Goal: Task Accomplishment & Management: Manage account settings

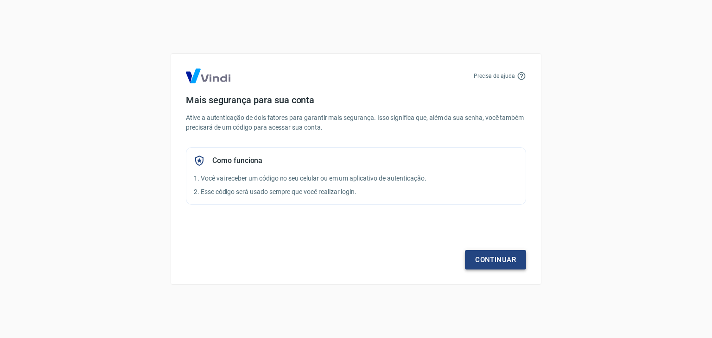
click at [482, 253] on link "Continuar" at bounding box center [495, 259] width 61 height 19
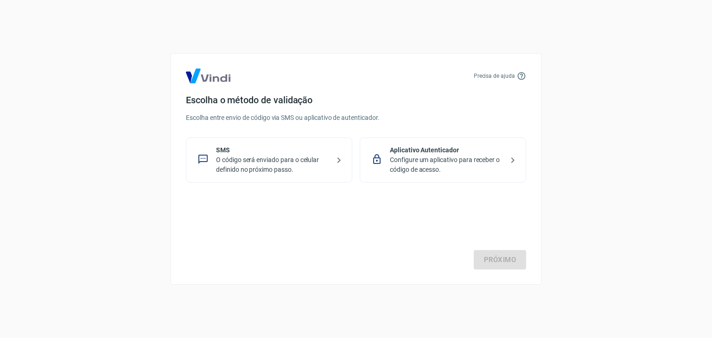
click at [483, 170] on p "Configure um aplicativo para receber o código de acesso." at bounding box center [447, 164] width 114 height 19
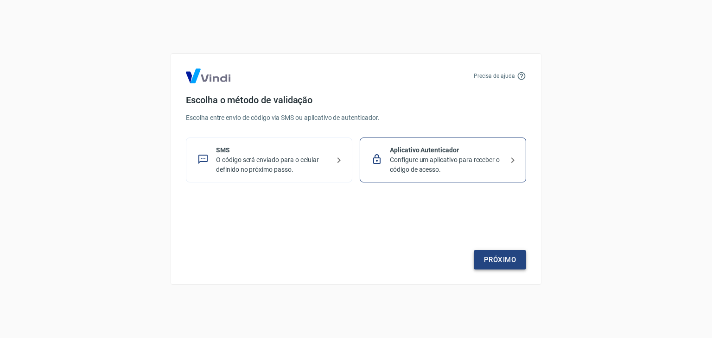
click at [507, 260] on link "Próximo" at bounding box center [500, 259] width 52 height 19
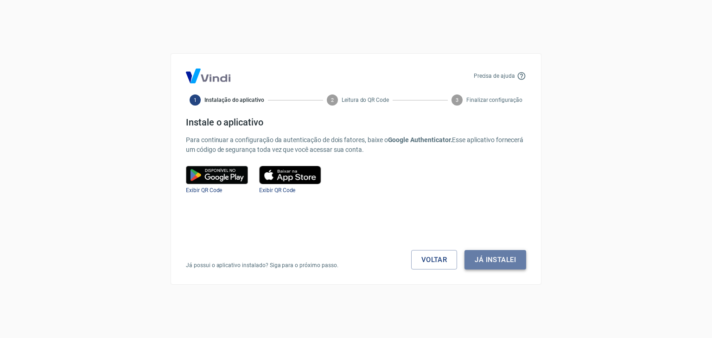
click at [495, 256] on button "Já instalei" at bounding box center [495, 259] width 62 height 19
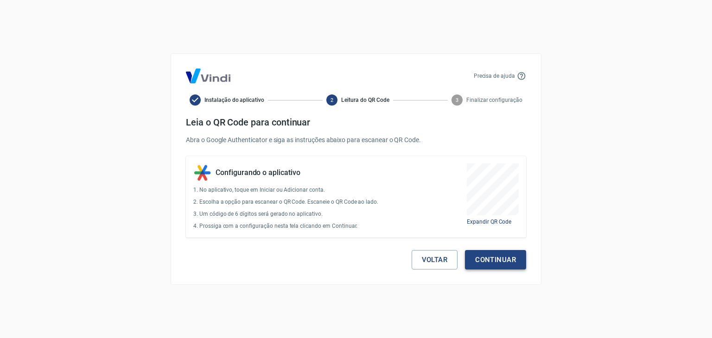
click at [514, 262] on button "Continuar" at bounding box center [495, 259] width 61 height 19
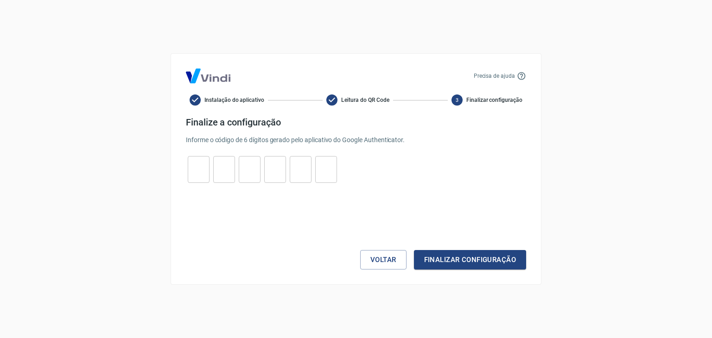
click at [203, 174] on input "tel" at bounding box center [199, 170] width 22 height 20
type input "3"
type input "2"
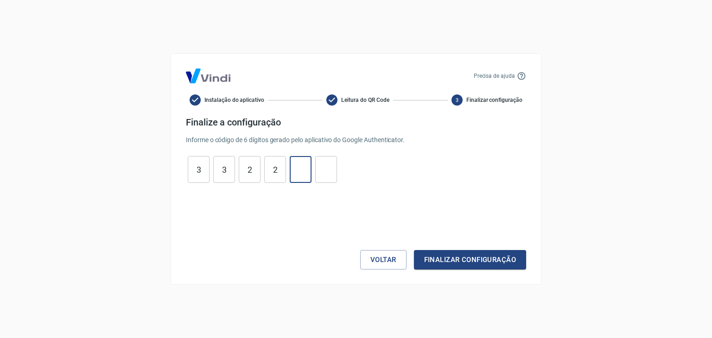
type input "8"
type input "2"
drag, startPoint x: 443, startPoint y: 251, endPoint x: 452, endPoint y: 253, distance: 9.6
click at [444, 251] on button "Finalizar configuração" at bounding box center [470, 259] width 112 height 19
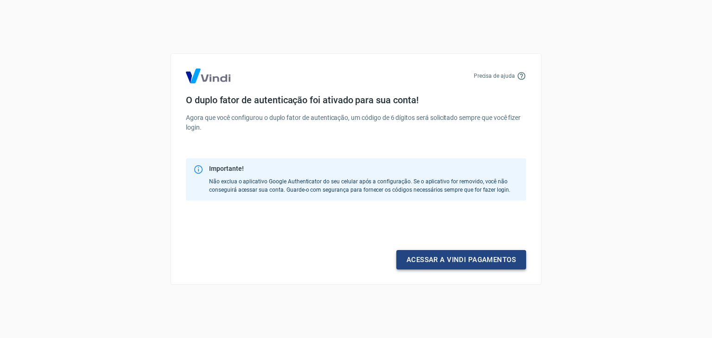
click at [471, 265] on link "Acessar a Vindi pagamentos" at bounding box center [461, 259] width 130 height 19
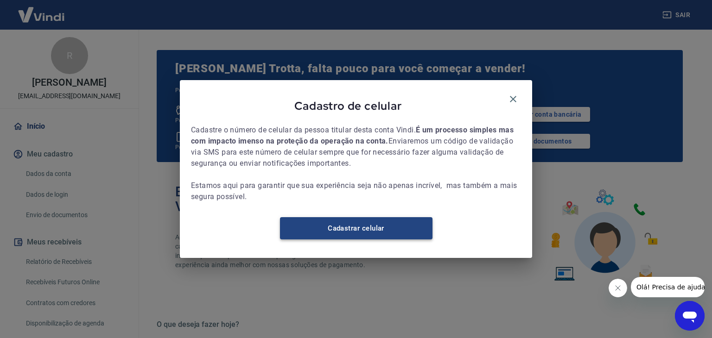
click at [415, 233] on link "Cadastrar celular" at bounding box center [356, 228] width 152 height 22
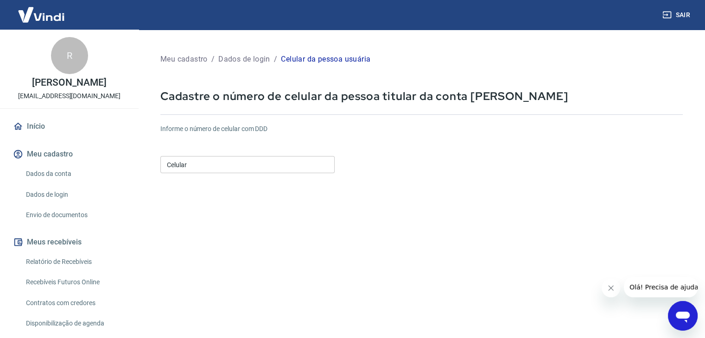
click at [278, 165] on input "Celular" at bounding box center [247, 164] width 174 height 17
type input "(31) 98667-0316"
click at [432, 180] on form "Informe o número de celular com DDD Celular (31) 98667-0316 Celular Continuar C…" at bounding box center [421, 252] width 522 height 271
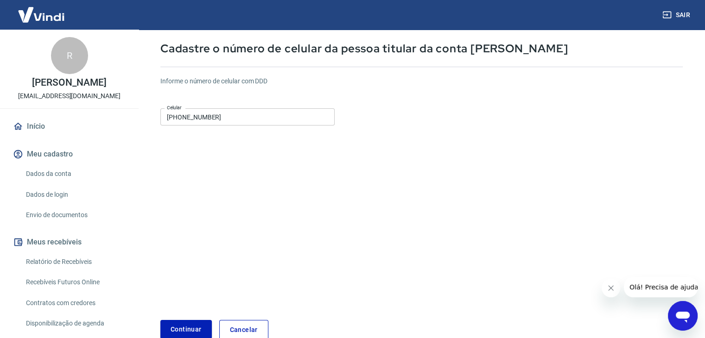
scroll to position [100, 0]
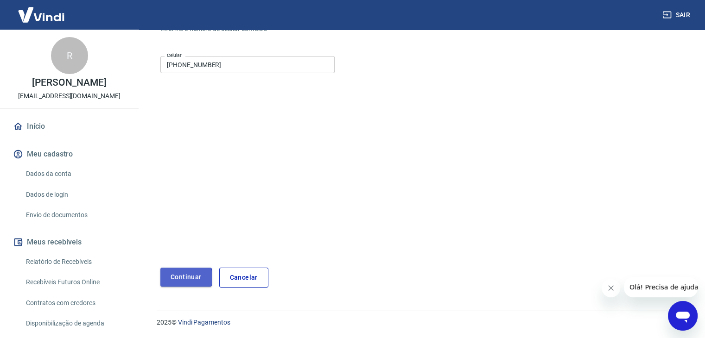
click at [167, 278] on button "Continuar" at bounding box center [185, 277] width 51 height 19
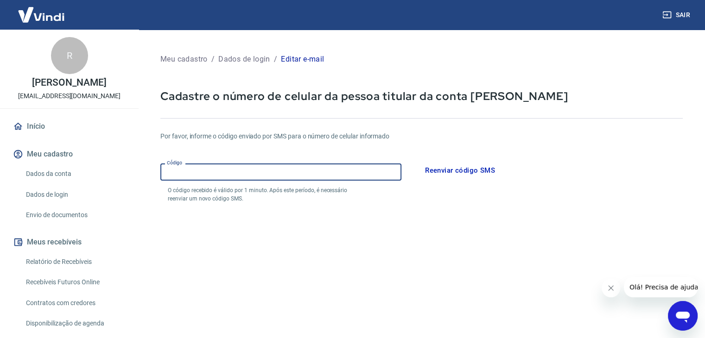
click at [387, 171] on input "Código" at bounding box center [280, 172] width 241 height 17
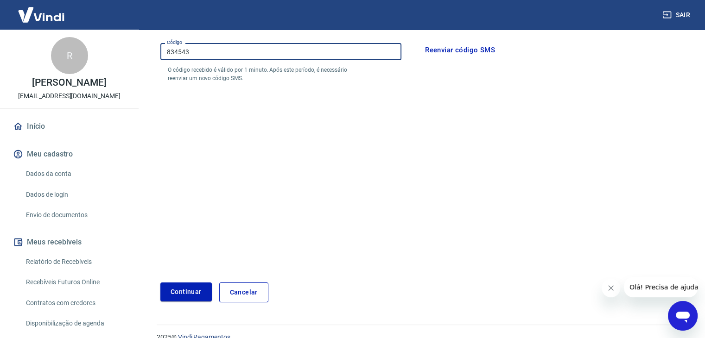
scroll to position [135, 0]
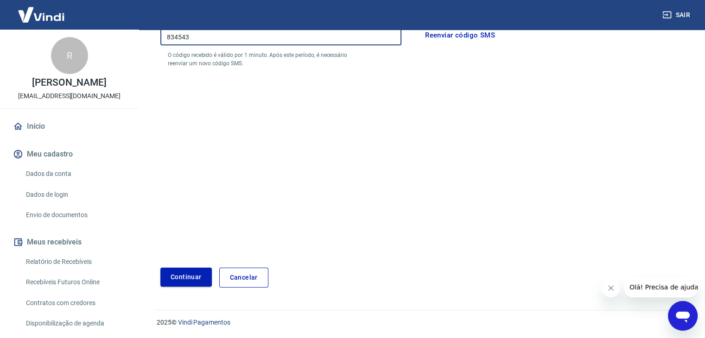
type input "834543"
click at [161, 282] on button "Continuar" at bounding box center [185, 277] width 51 height 19
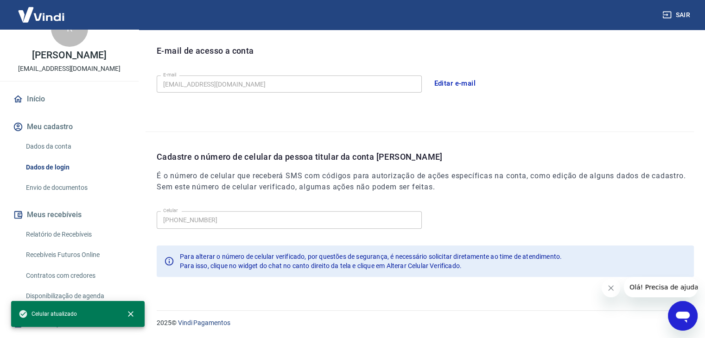
scroll to position [50, 0]
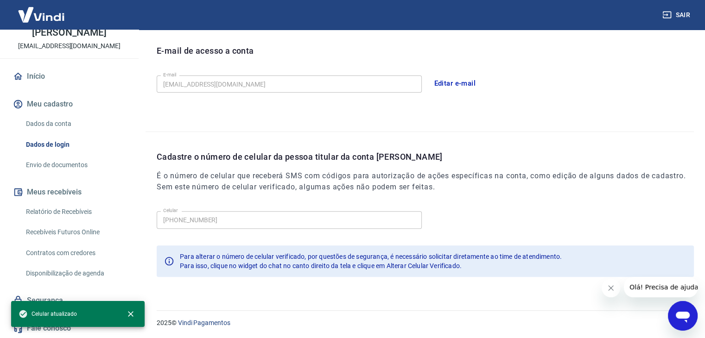
click at [66, 163] on link "Envio de documentos" at bounding box center [74, 165] width 105 height 19
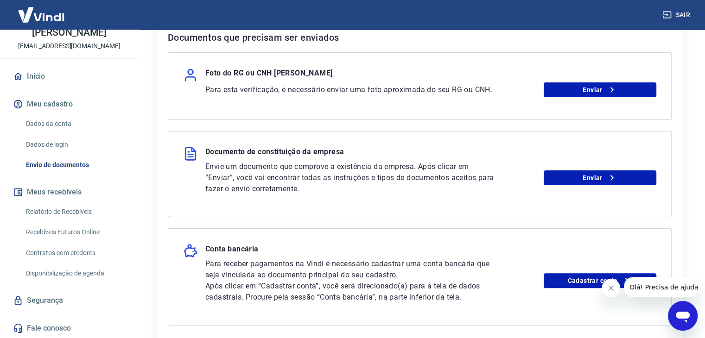
scroll to position [231, 0]
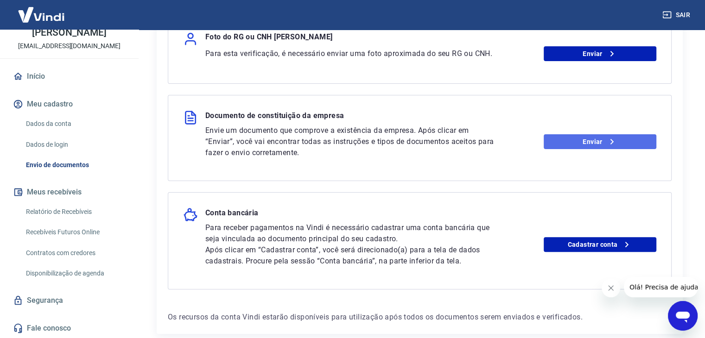
click at [562, 135] on link "Enviar" at bounding box center [600, 141] width 113 height 15
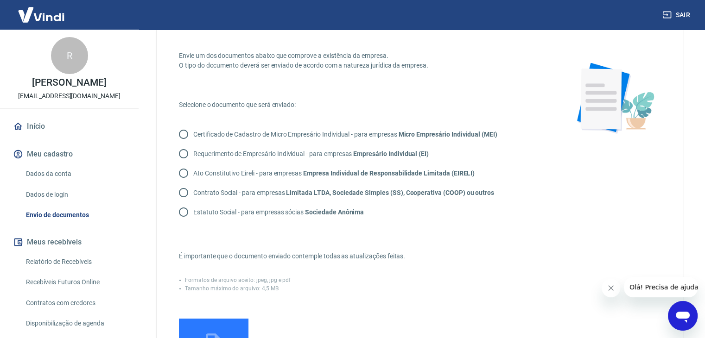
scroll to position [46, 0]
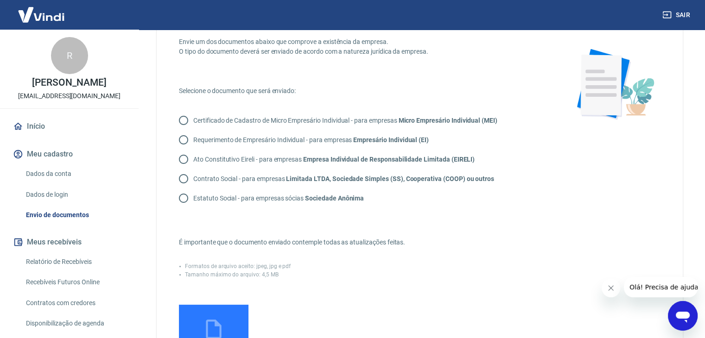
click at [184, 178] on input "Contrato Social - para empresas Limitada LTDA, Sociedade Simples (SS), Cooperat…" at bounding box center [183, 178] width 19 height 19
radio input "true"
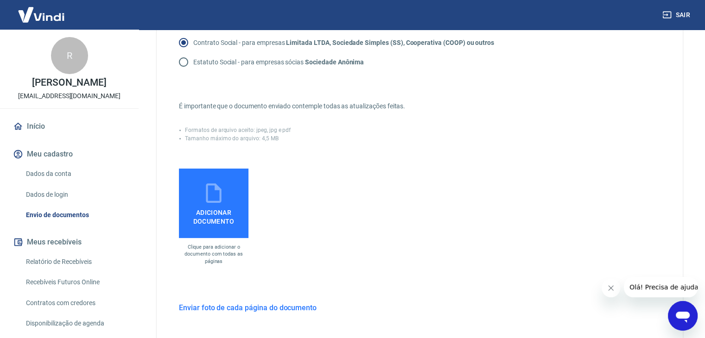
scroll to position [185, 0]
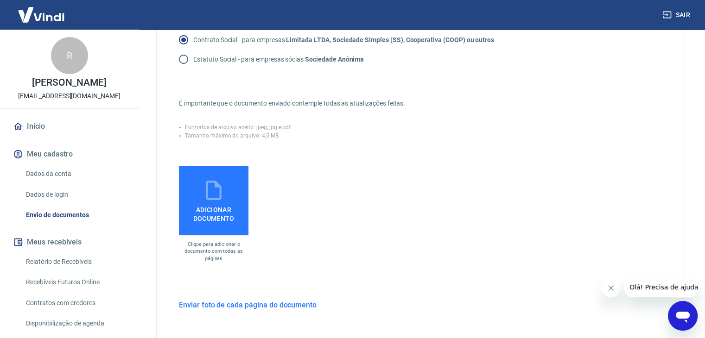
click at [235, 209] on span "Adicionar documento" at bounding box center [214, 212] width 62 height 21
click at [0, 0] on input "Adicionar documento" at bounding box center [0, 0] width 0 height 0
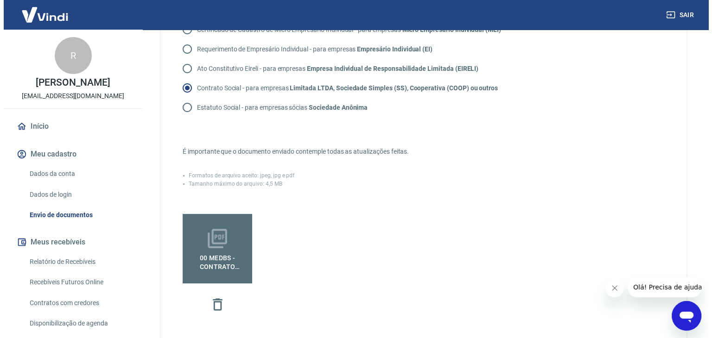
scroll to position [304, 0]
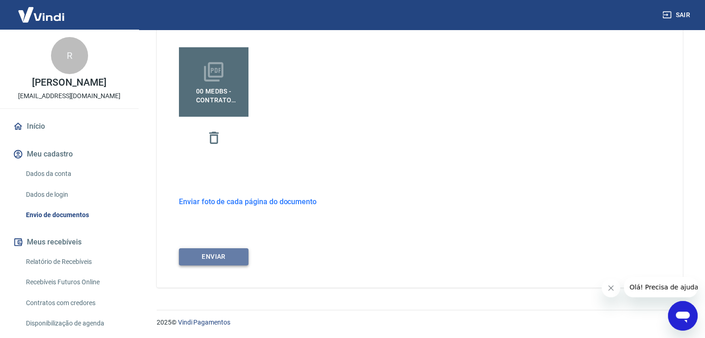
click at [231, 258] on button "ENVIAR" at bounding box center [214, 256] width 70 height 17
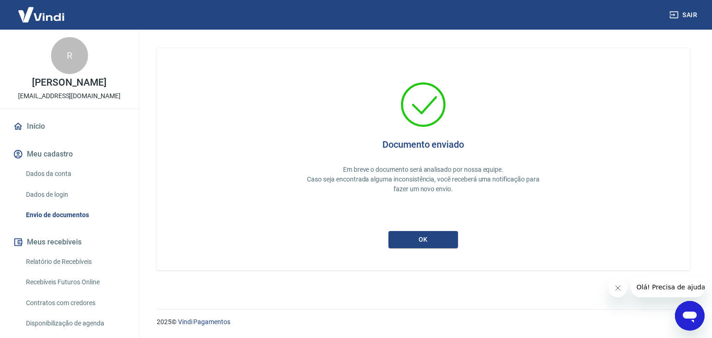
click at [83, 215] on link "Envio de documentos" at bounding box center [74, 215] width 105 height 19
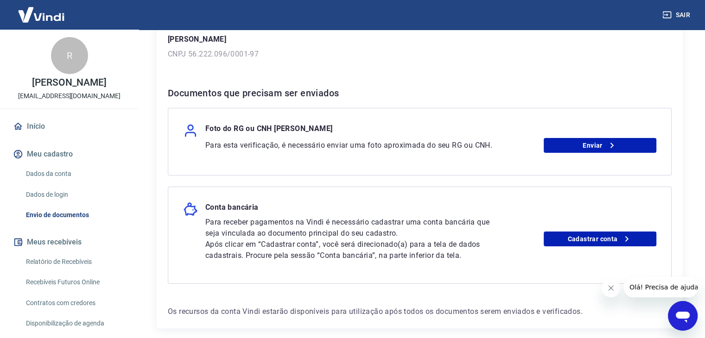
scroll to position [180, 0]
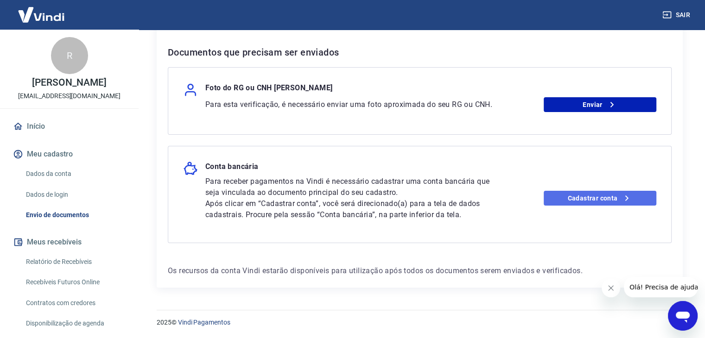
click at [571, 195] on link "Cadastrar conta" at bounding box center [600, 198] width 113 height 15
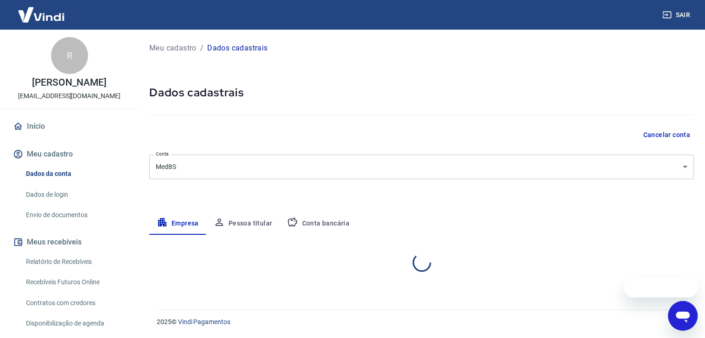
select select "MG"
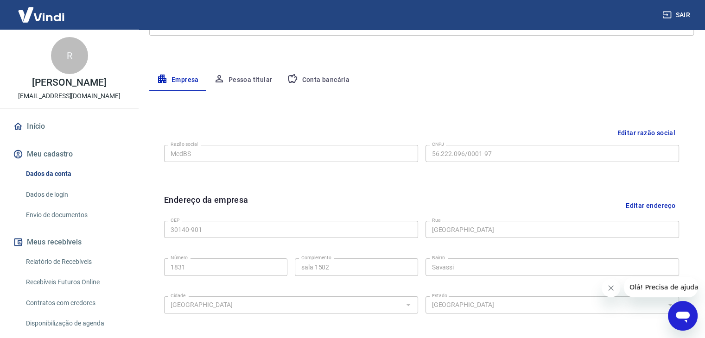
scroll to position [145, 0]
click at [246, 77] on button "Pessoa titular" at bounding box center [243, 79] width 74 height 22
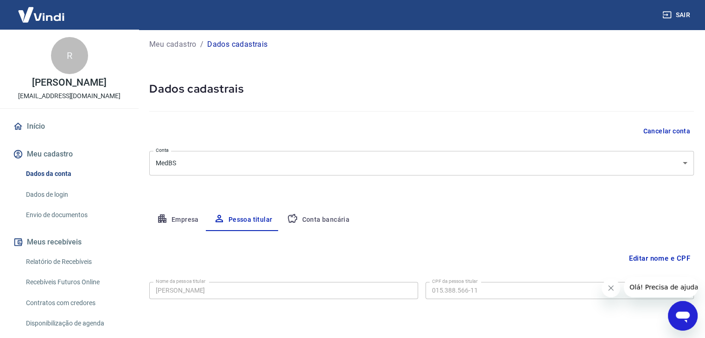
scroll to position [32, 0]
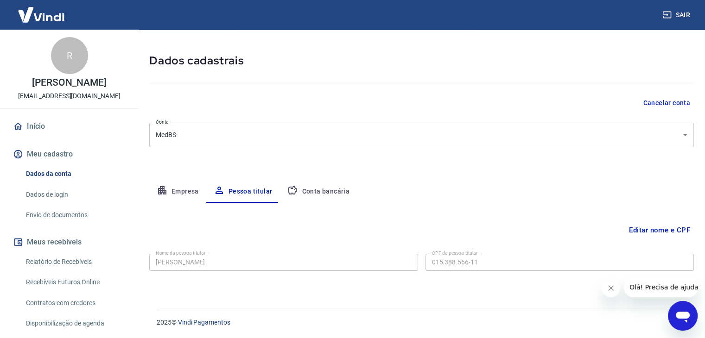
click at [312, 192] on button "Conta bancária" at bounding box center [317, 192] width 77 height 22
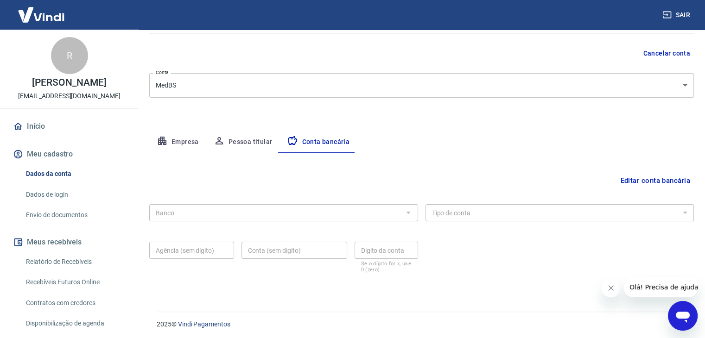
scroll to position [83, 0]
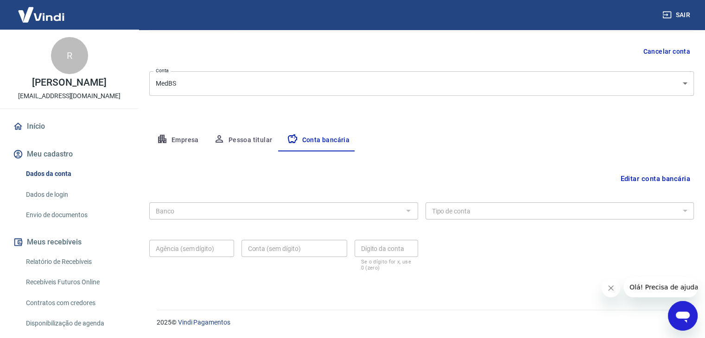
click at [356, 203] on div "Banco" at bounding box center [283, 211] width 269 height 17
click at [648, 178] on button "Editar conta bancária" at bounding box center [654, 179] width 77 height 18
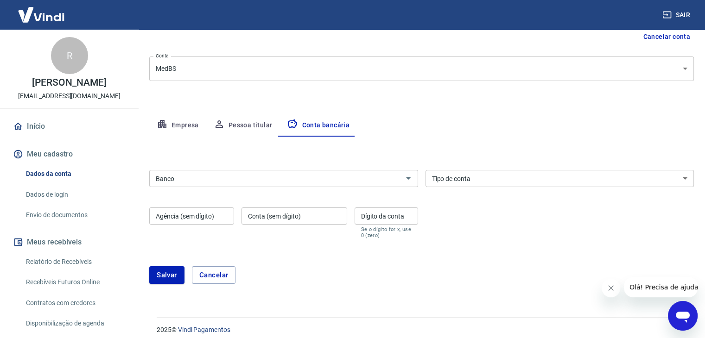
scroll to position [106, 0]
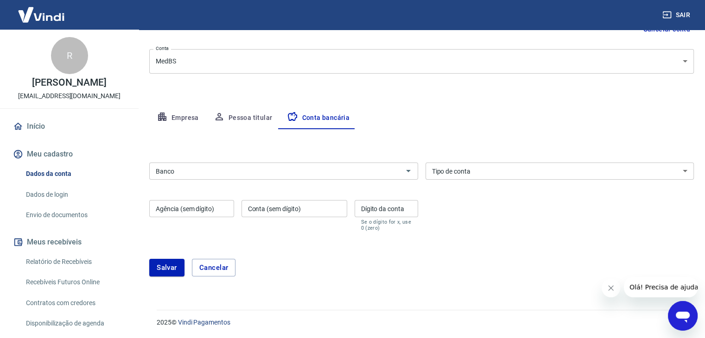
click at [328, 173] on input "Banco" at bounding box center [276, 171] width 248 height 12
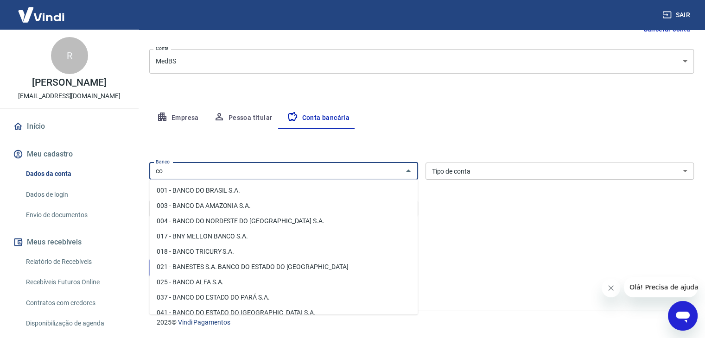
type input "c"
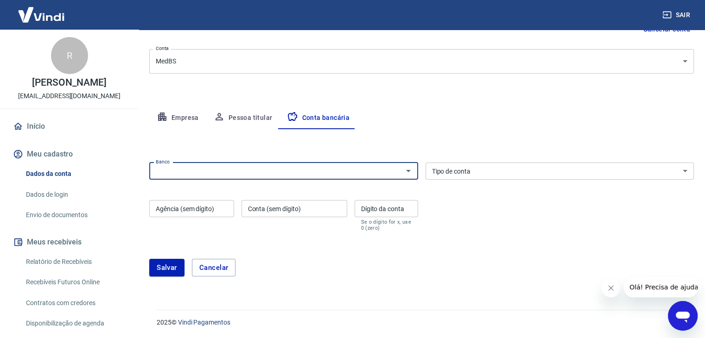
click at [300, 177] on div "Banco" at bounding box center [283, 171] width 269 height 17
click at [300, 177] on div "403 Banco" at bounding box center [283, 171] width 269 height 17
type input "403"
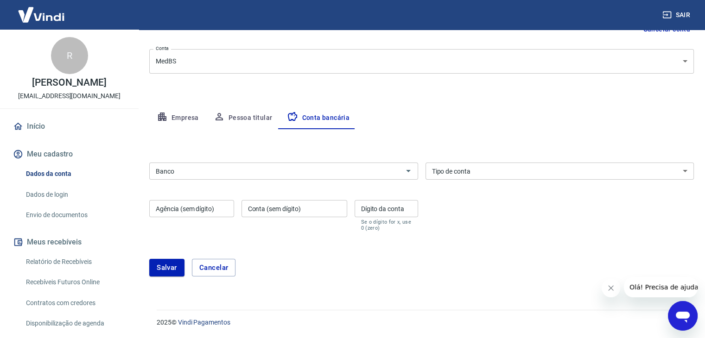
click at [526, 194] on div "Banco Banco Tipo de conta Conta Corrente Conta Poupança Tipo de conta Agência (…" at bounding box center [421, 196] width 545 height 74
click at [387, 171] on input "Banco" at bounding box center [276, 171] width 248 height 12
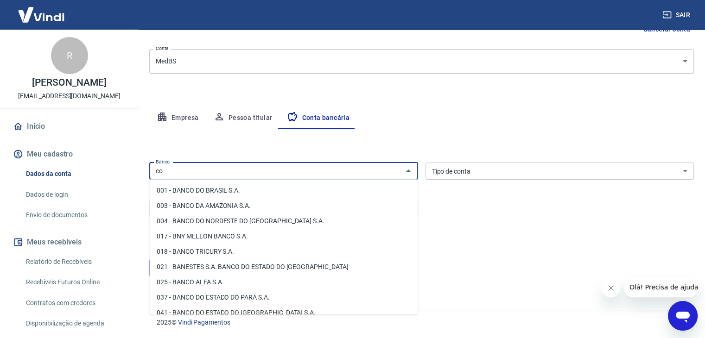
type input "c"
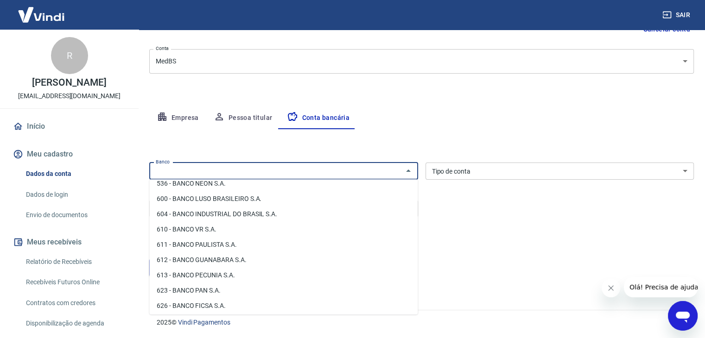
scroll to position [1457, 0]
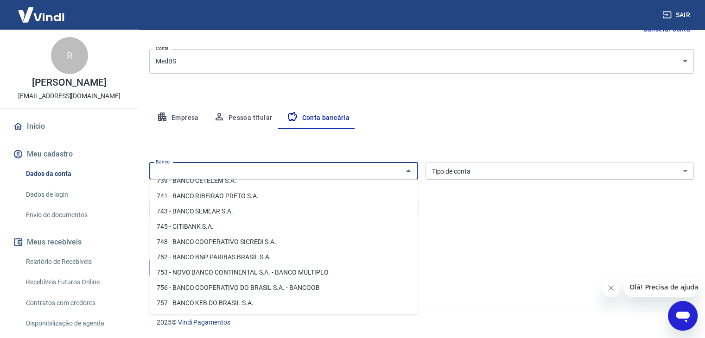
click at [488, 212] on div "Banco Banco Tipo de conta Conta Corrente Conta Poupança Tipo de conta Agência (…" at bounding box center [421, 196] width 545 height 74
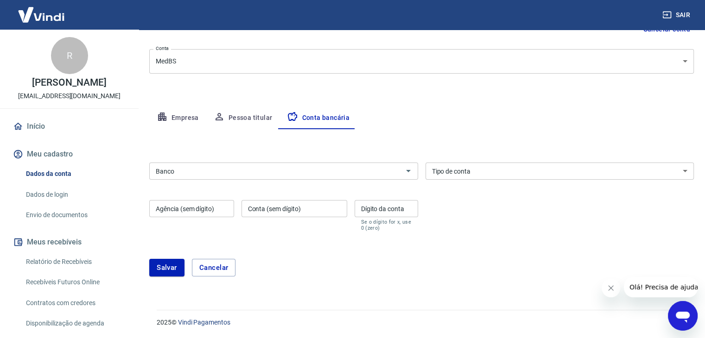
click at [472, 171] on select "Conta Corrente Conta Poupança" at bounding box center [559, 171] width 269 height 17
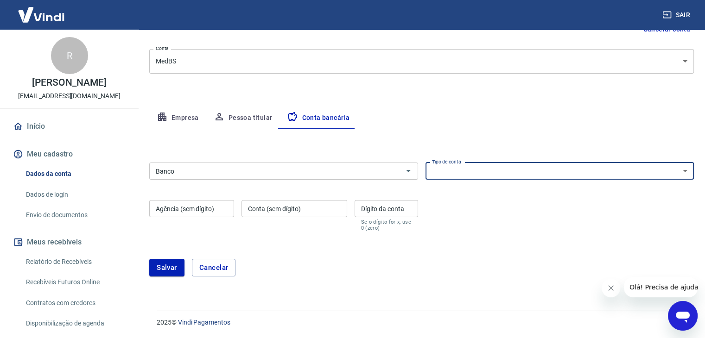
click at [461, 257] on div "Salvar Cancelar" at bounding box center [421, 268] width 545 height 40
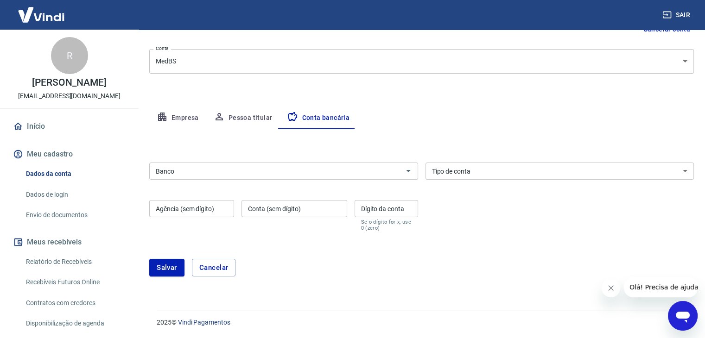
click at [315, 168] on div "Banco Banco" at bounding box center [283, 170] width 269 height 23
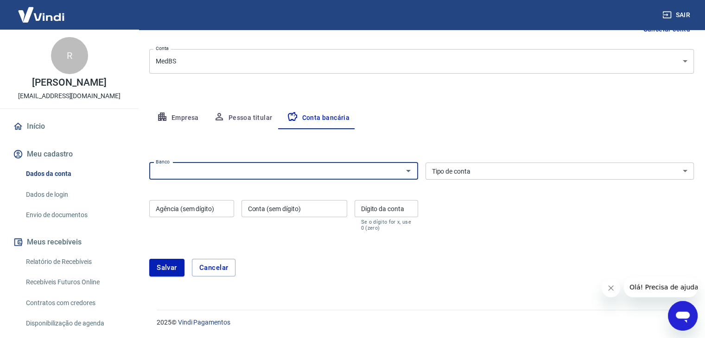
click at [315, 169] on input "Banco" at bounding box center [276, 171] width 248 height 12
type input "4"
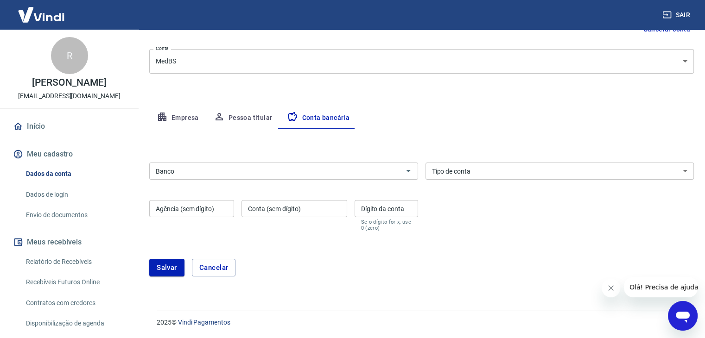
click at [196, 116] on button "Empresa" at bounding box center [177, 118] width 57 height 22
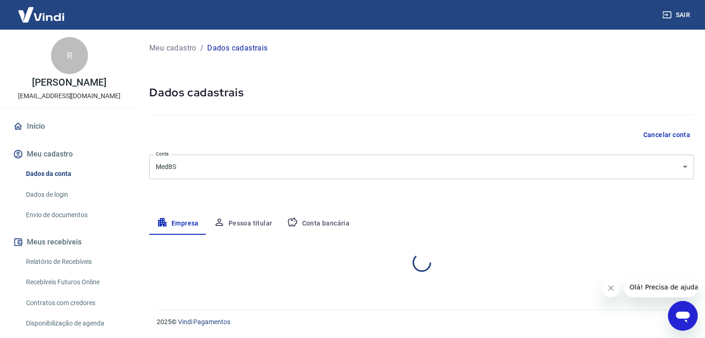
scroll to position [0, 0]
select select "MG"
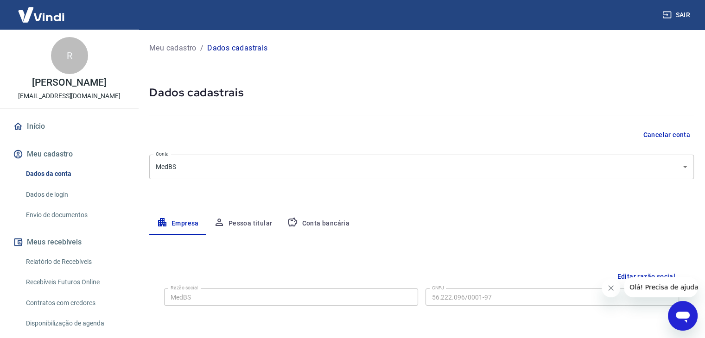
click at [245, 217] on button "Pessoa titular" at bounding box center [243, 224] width 74 height 22
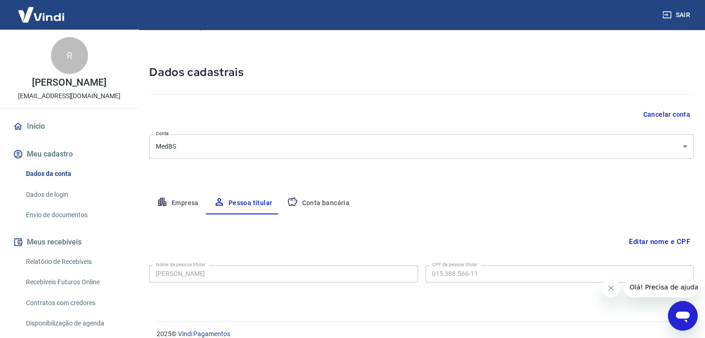
scroll to position [32, 0]
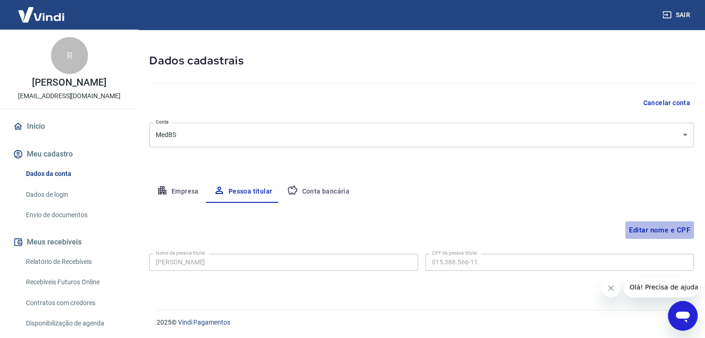
click at [647, 227] on button "Editar nome e CPF" at bounding box center [659, 231] width 69 height 18
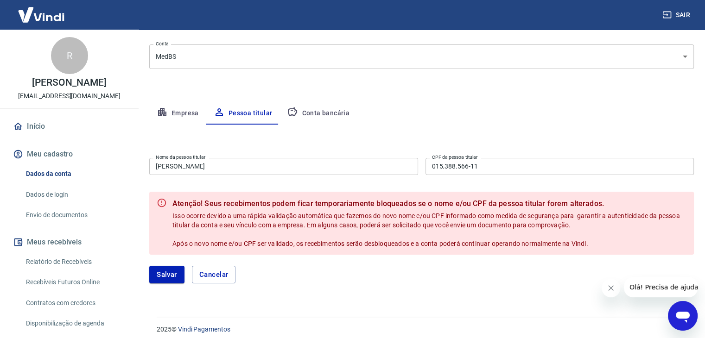
scroll to position [117, 0]
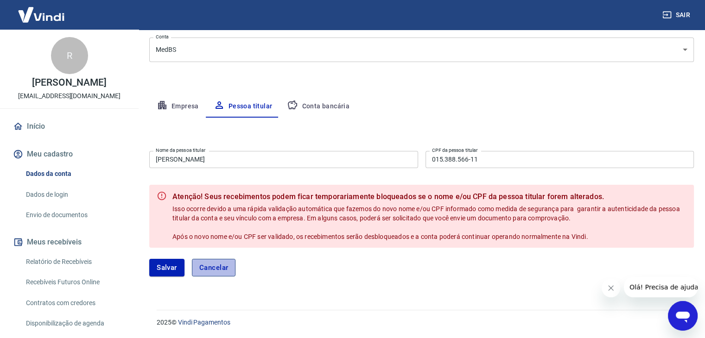
click at [209, 275] on button "Cancelar" at bounding box center [214, 268] width 44 height 18
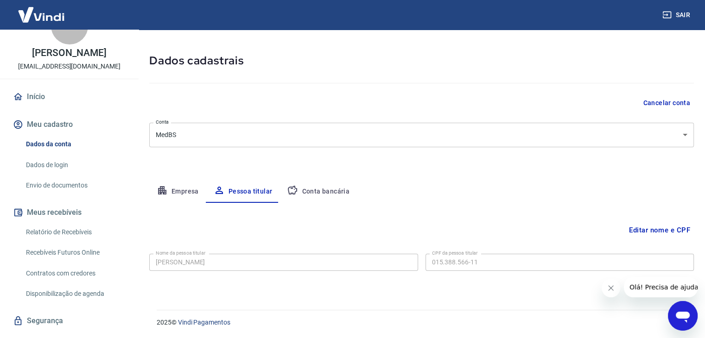
scroll to position [46, 0]
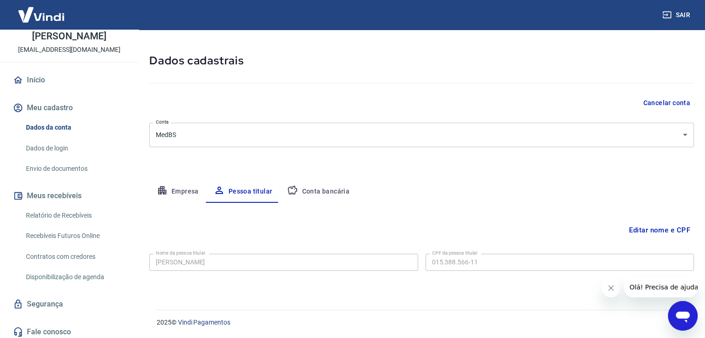
click at [65, 167] on link "Envio de documentos" at bounding box center [74, 168] width 105 height 19
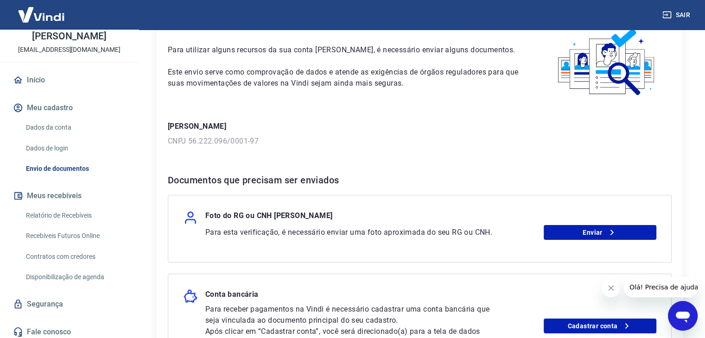
scroll to position [180, 0]
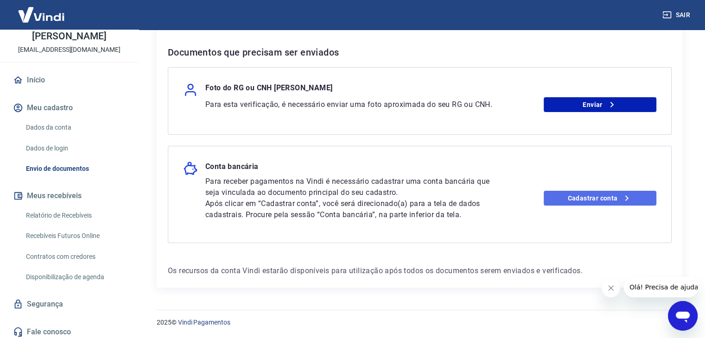
click at [612, 199] on link "Cadastrar conta" at bounding box center [600, 198] width 113 height 15
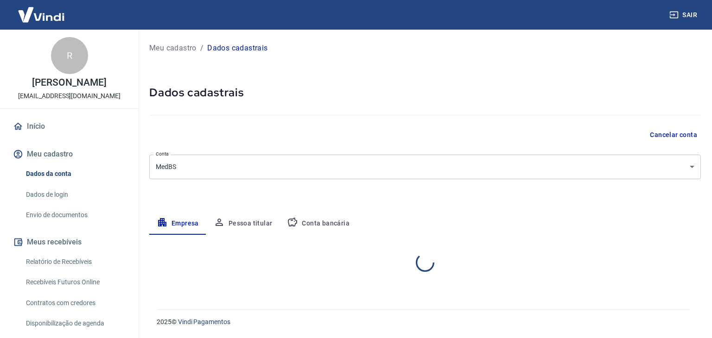
select select "MG"
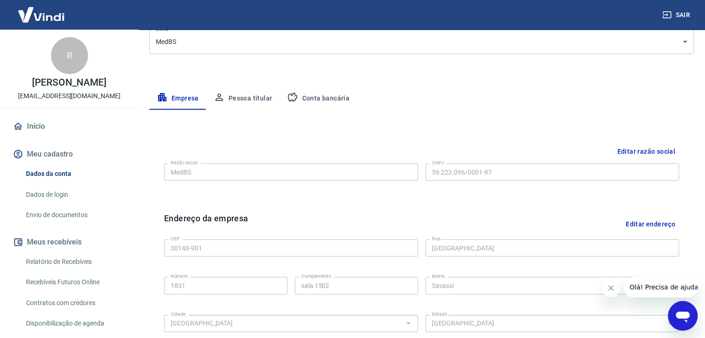
scroll to position [139, 0]
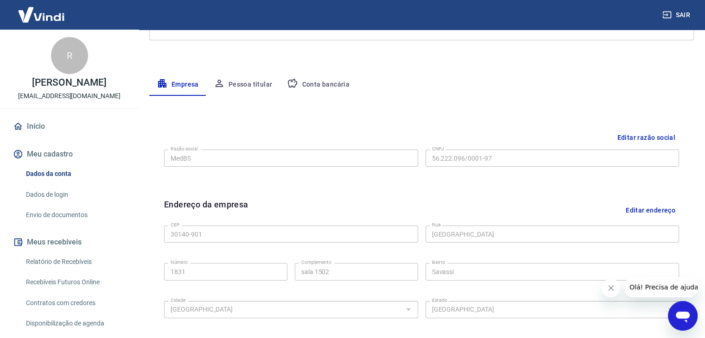
click at [325, 83] on button "Conta bancária" at bounding box center [317, 85] width 77 height 22
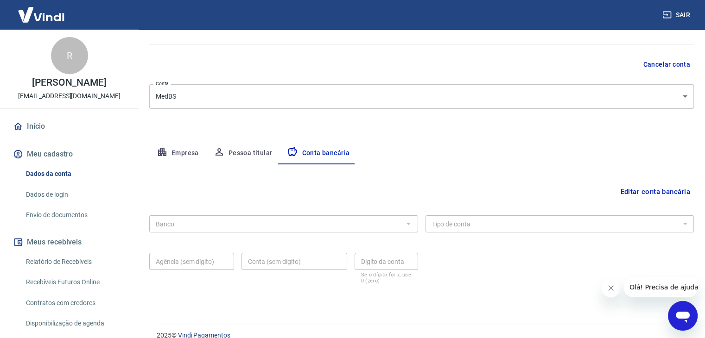
scroll to position [83, 0]
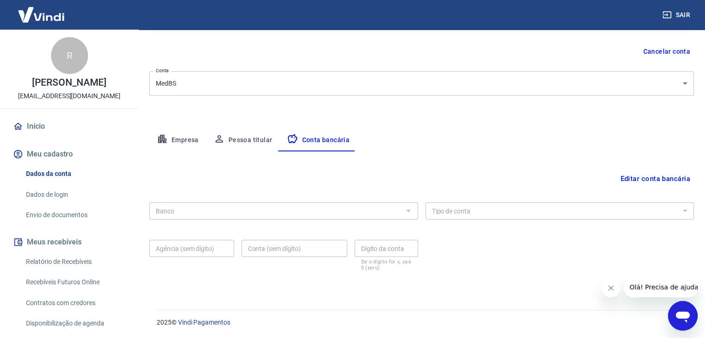
click at [639, 177] on button "Editar conta bancária" at bounding box center [654, 179] width 77 height 18
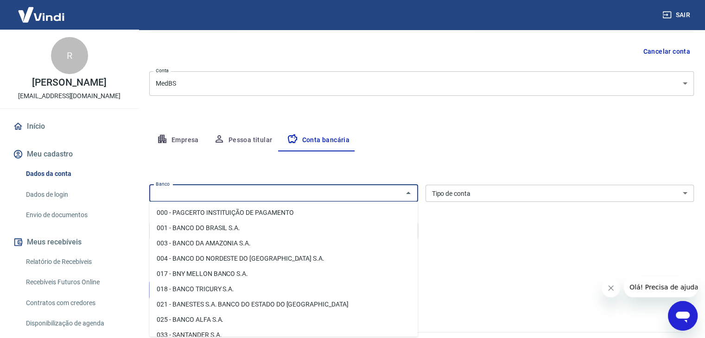
click at [326, 193] on input "Banco" at bounding box center [276, 194] width 248 height 12
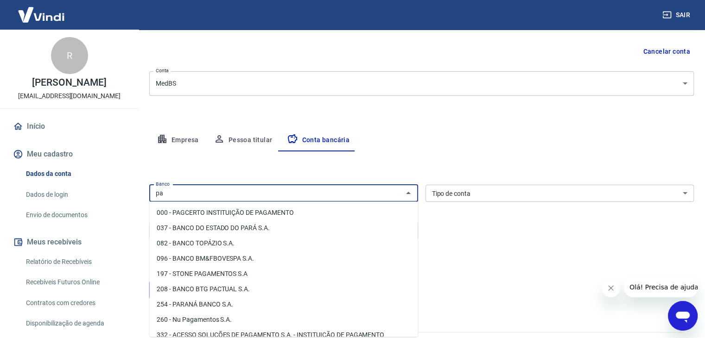
type input "p"
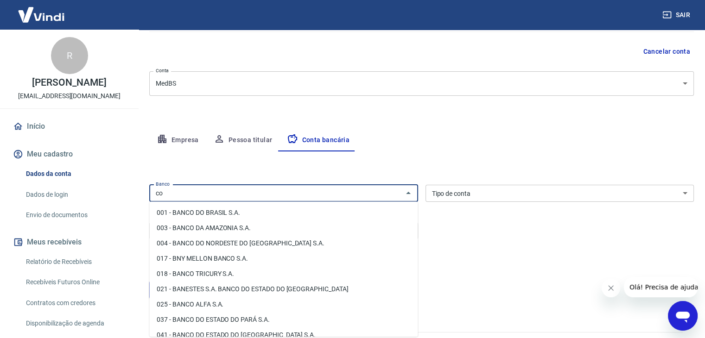
type input "c"
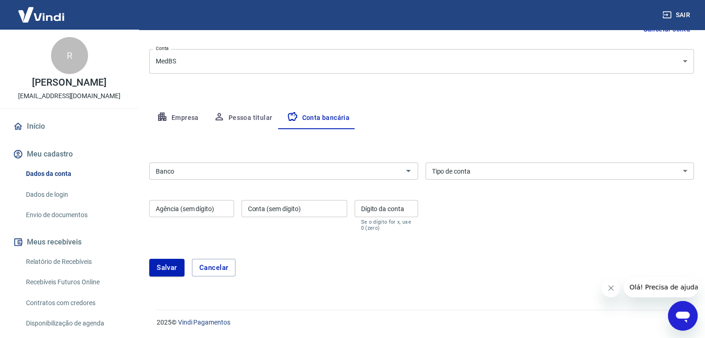
scroll to position [106, 0]
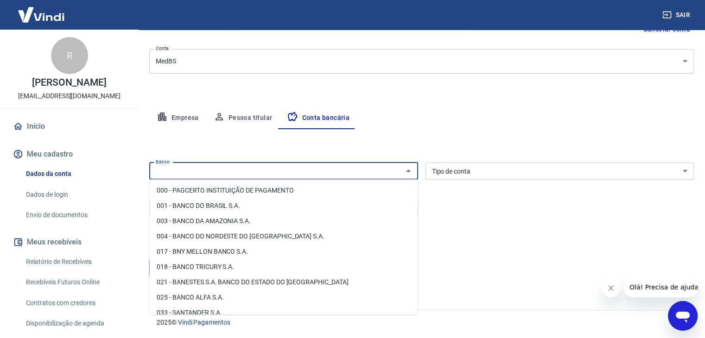
click at [305, 171] on input "Banco" at bounding box center [276, 171] width 248 height 12
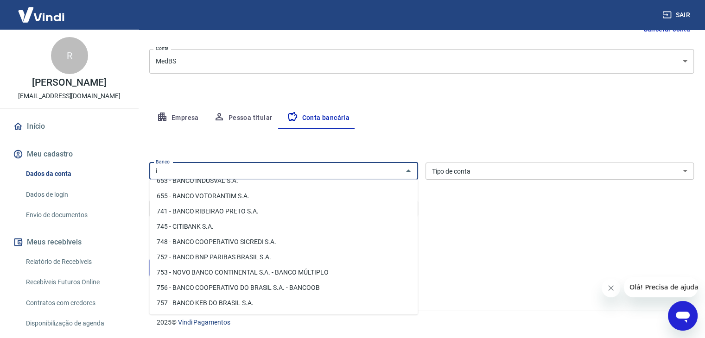
scroll to position [0, 0]
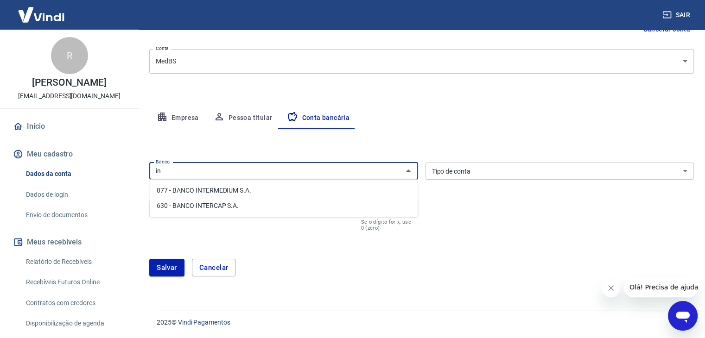
type input "i"
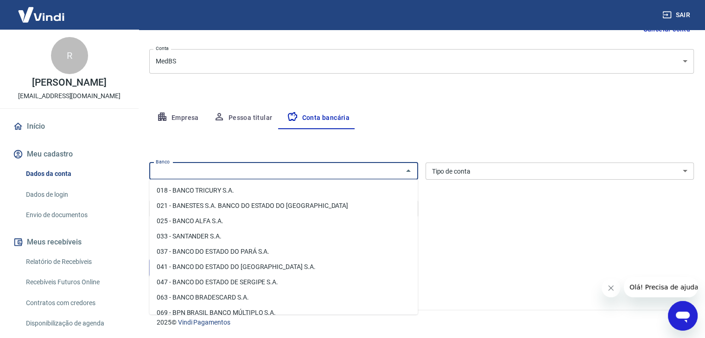
scroll to position [93, 0]
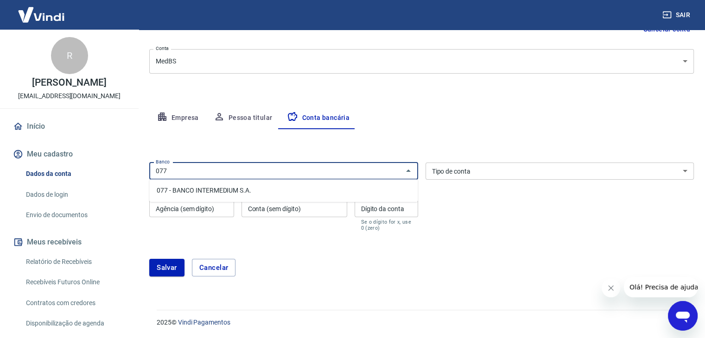
type input "077"
